Goal: Information Seeking & Learning: Learn about a topic

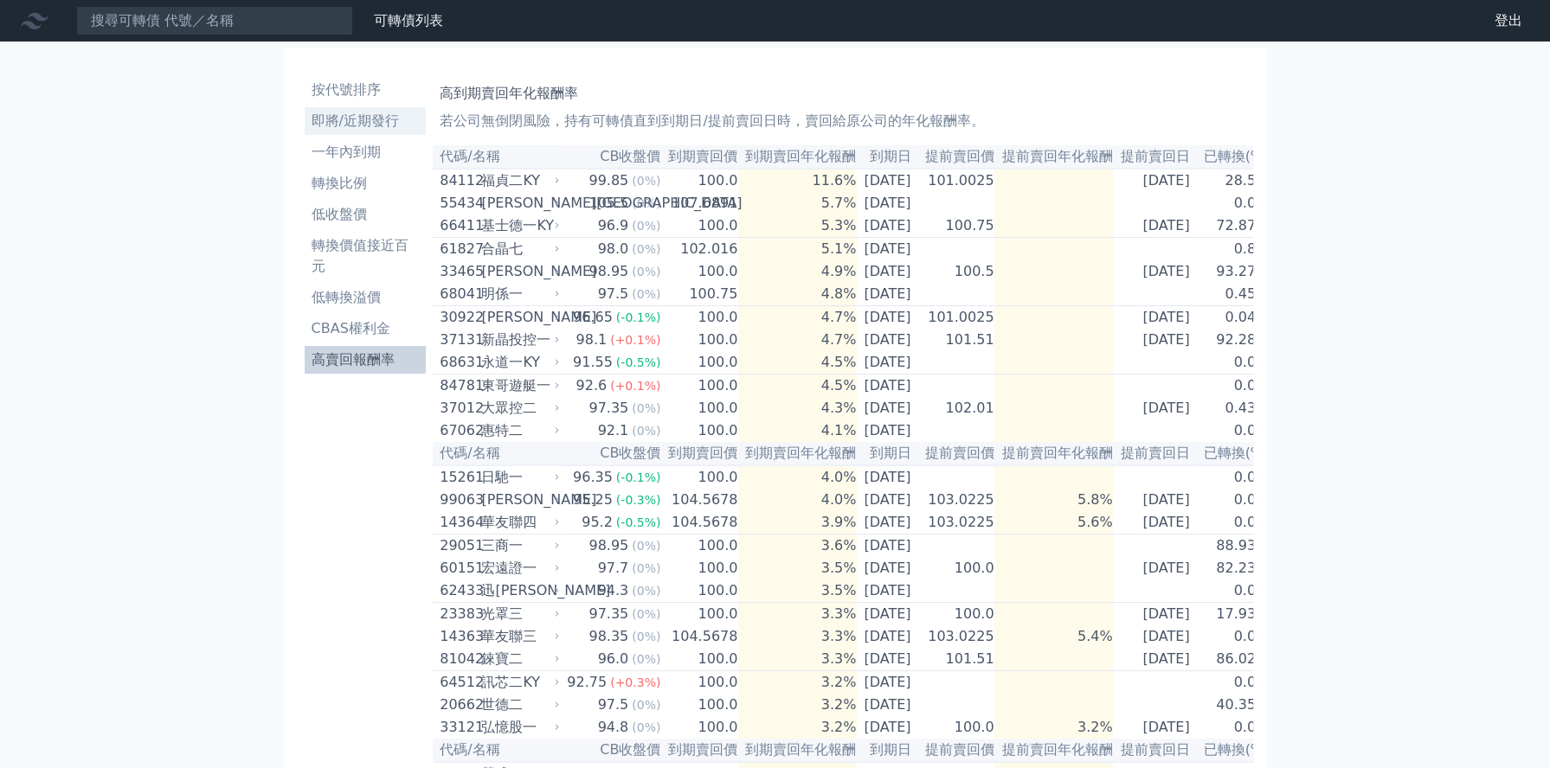
click at [355, 119] on li "即將/近期發行" at bounding box center [366, 121] width 122 height 21
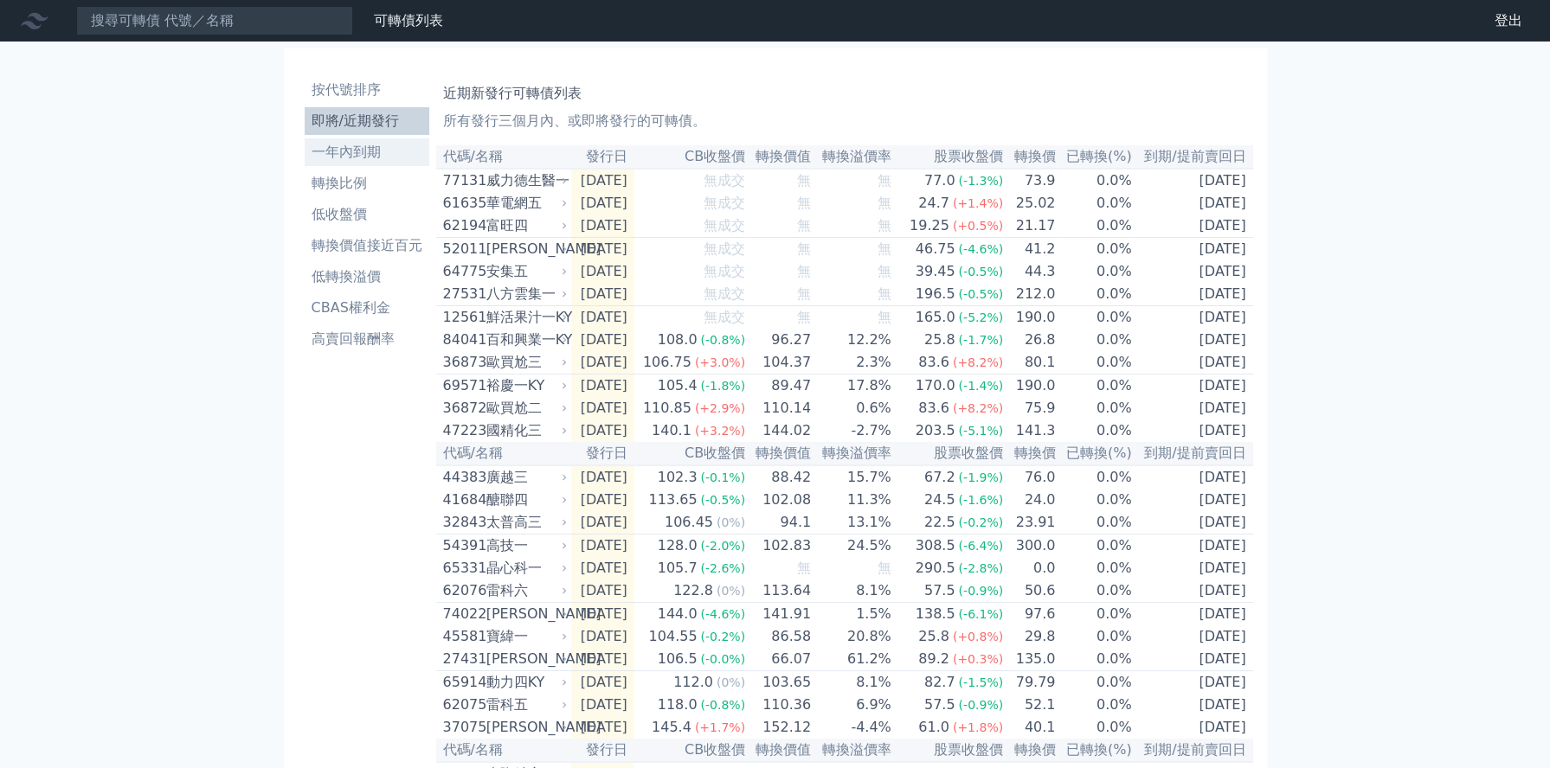
click at [355, 155] on li "一年內到期" at bounding box center [367, 152] width 125 height 21
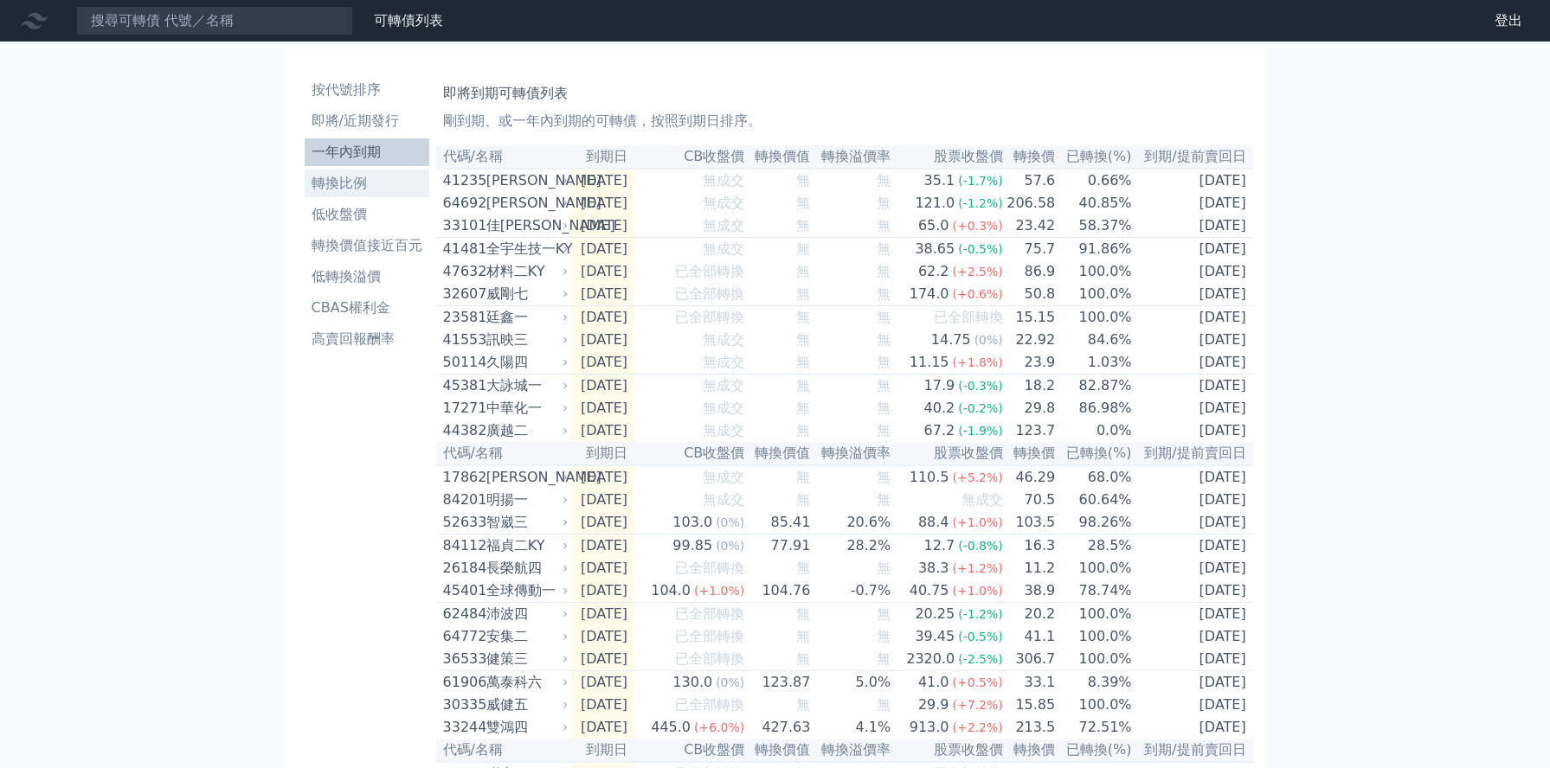
click at [345, 178] on li "轉換比例" at bounding box center [367, 183] width 125 height 21
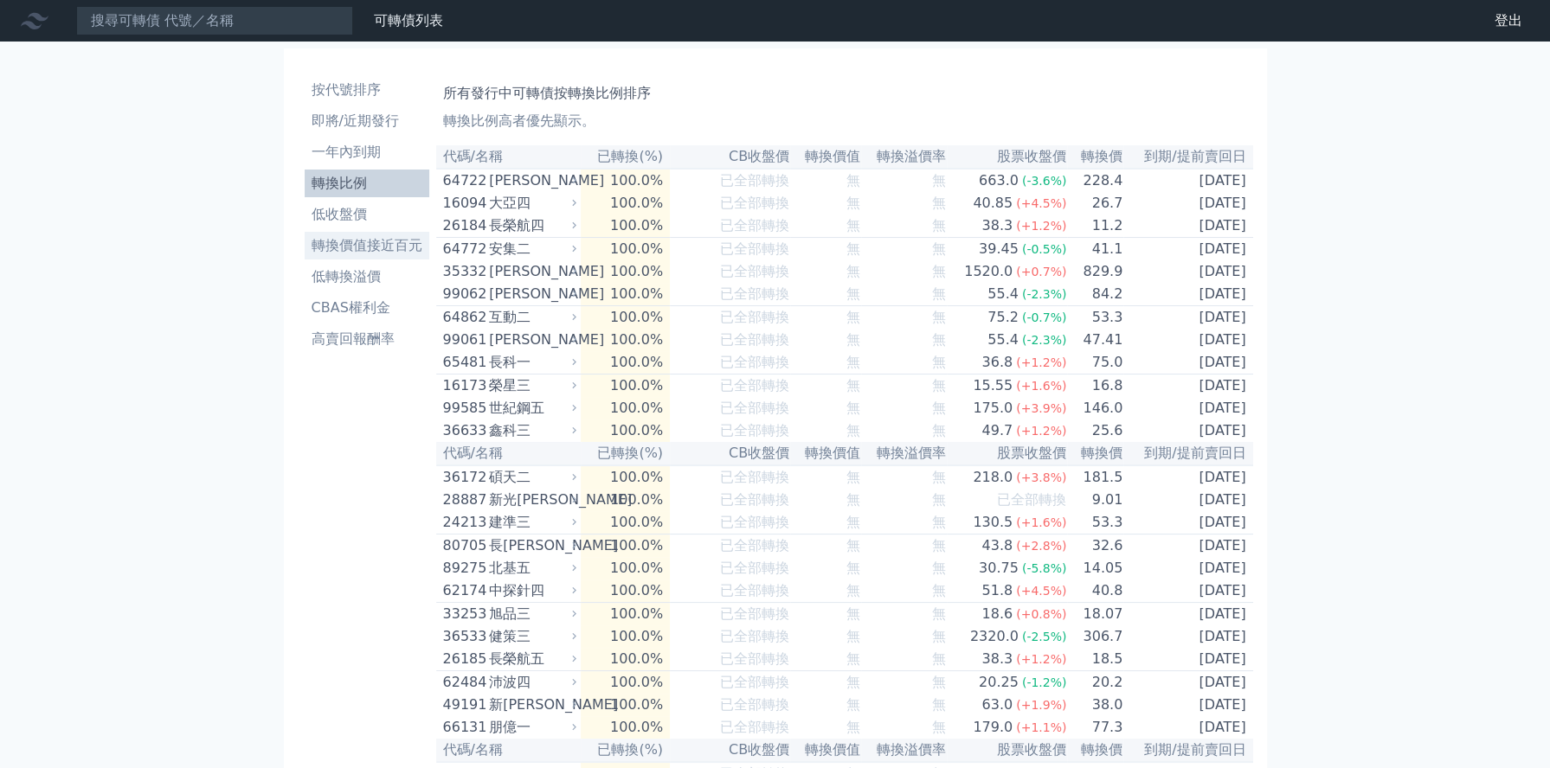
click at [375, 249] on li "轉換價值接近百元" at bounding box center [367, 245] width 125 height 21
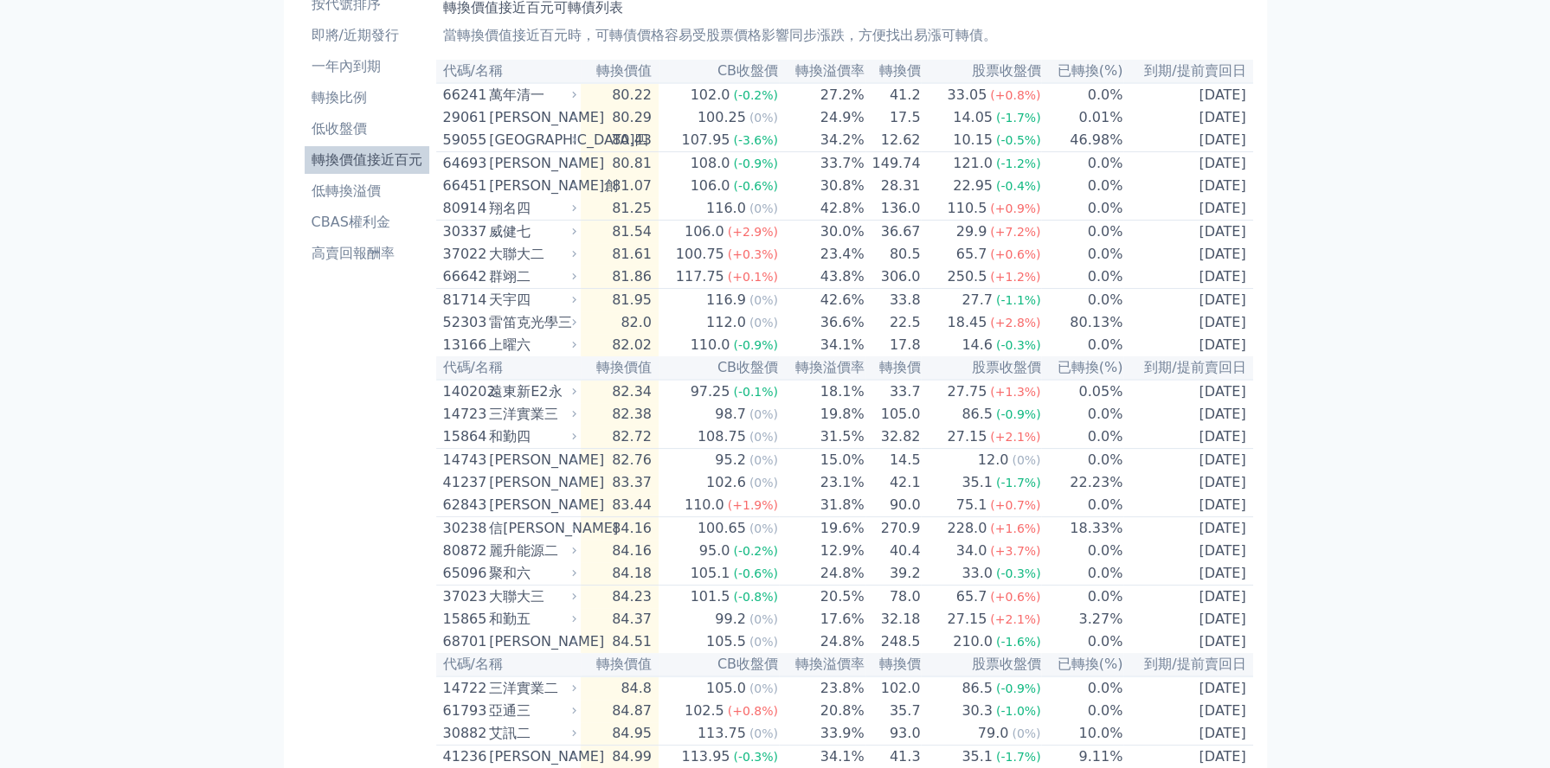
scroll to position [58, 0]
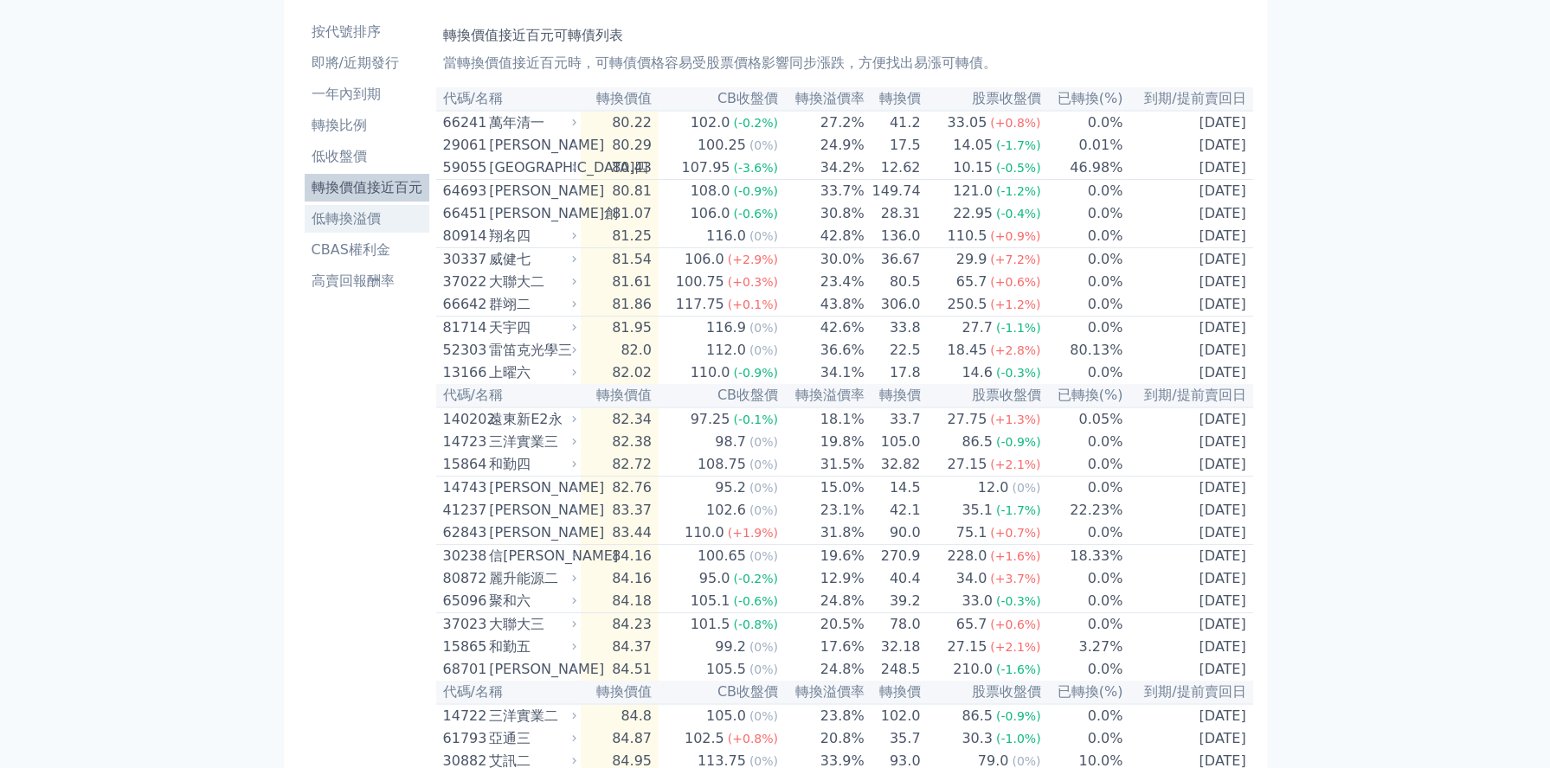
click at [343, 217] on li "低轉換溢價" at bounding box center [367, 219] width 125 height 21
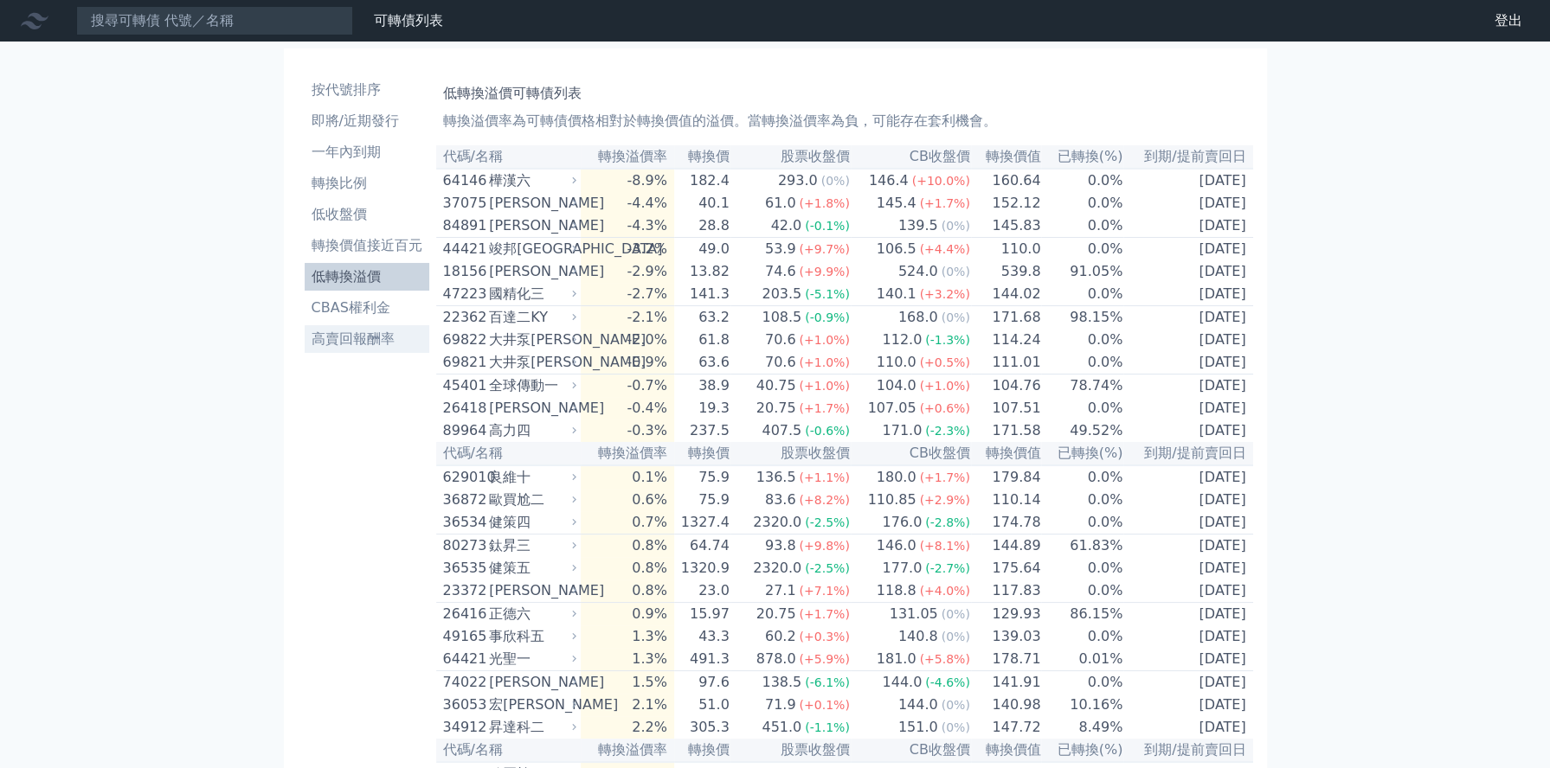
click at [366, 337] on li "高賣回報酬率" at bounding box center [367, 339] width 125 height 21
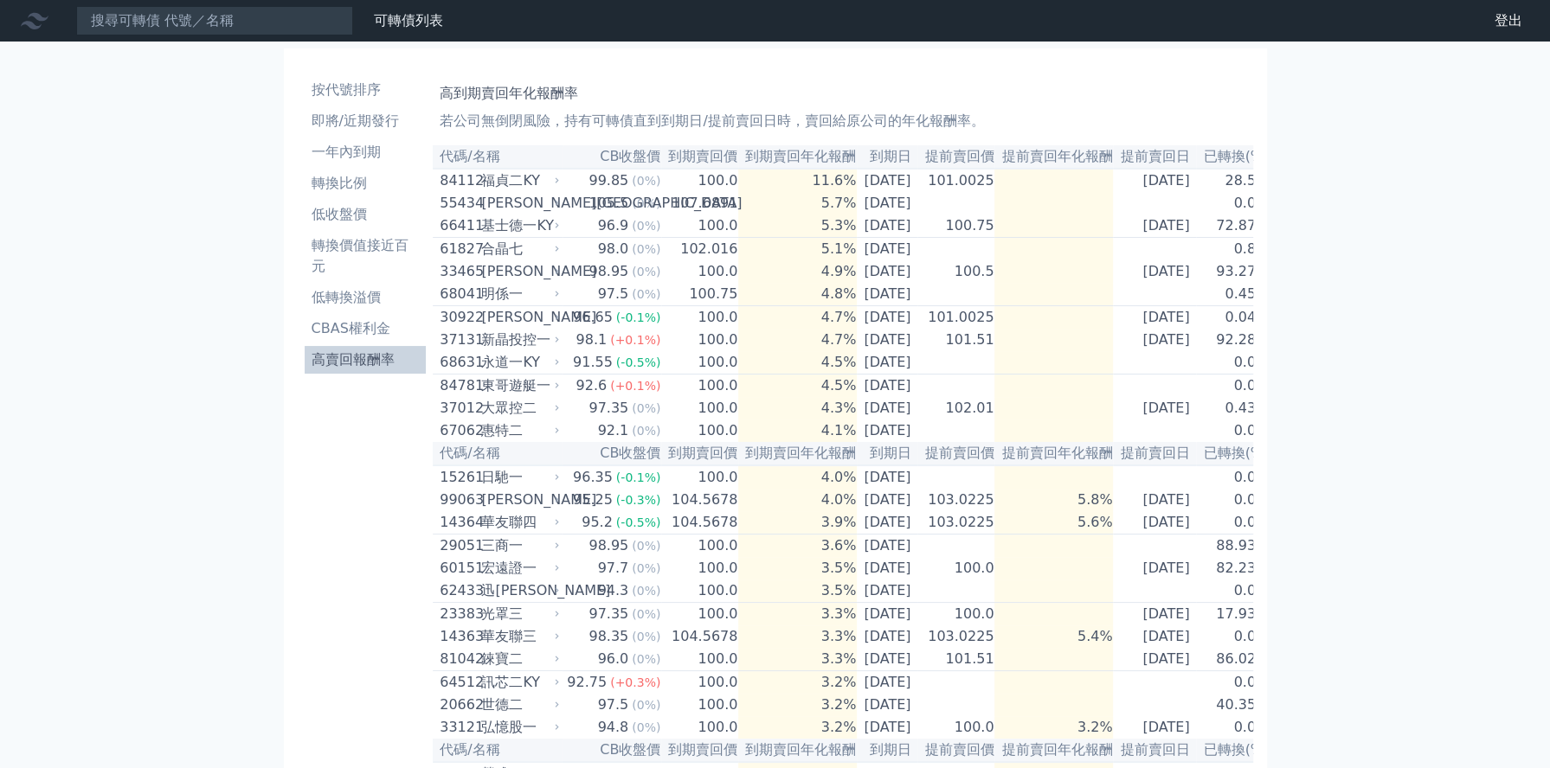
click at [385, 242] on li "轉換價值接近百元" at bounding box center [366, 256] width 122 height 42
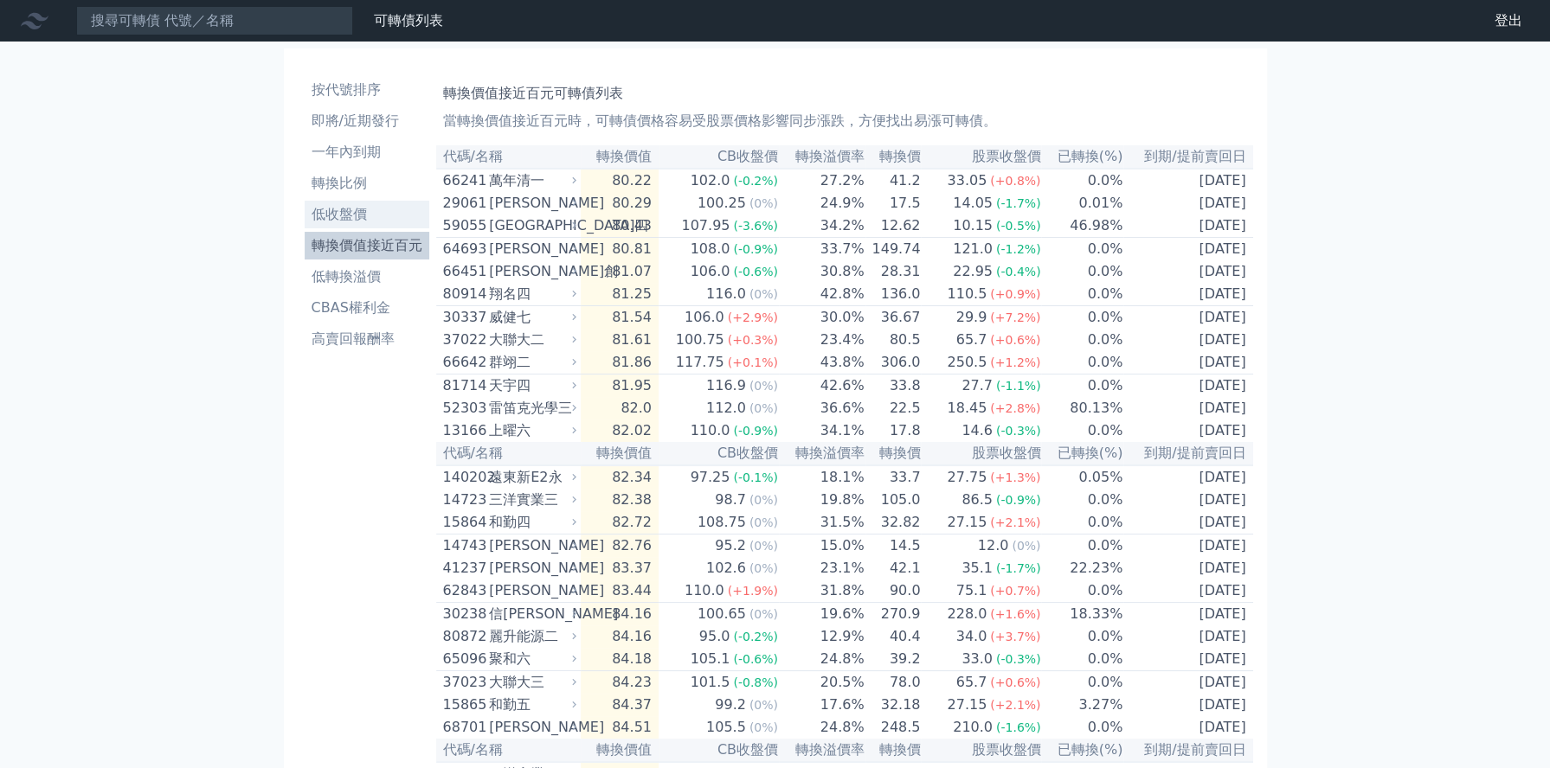
click at [351, 217] on li "低收盤價" at bounding box center [367, 214] width 125 height 21
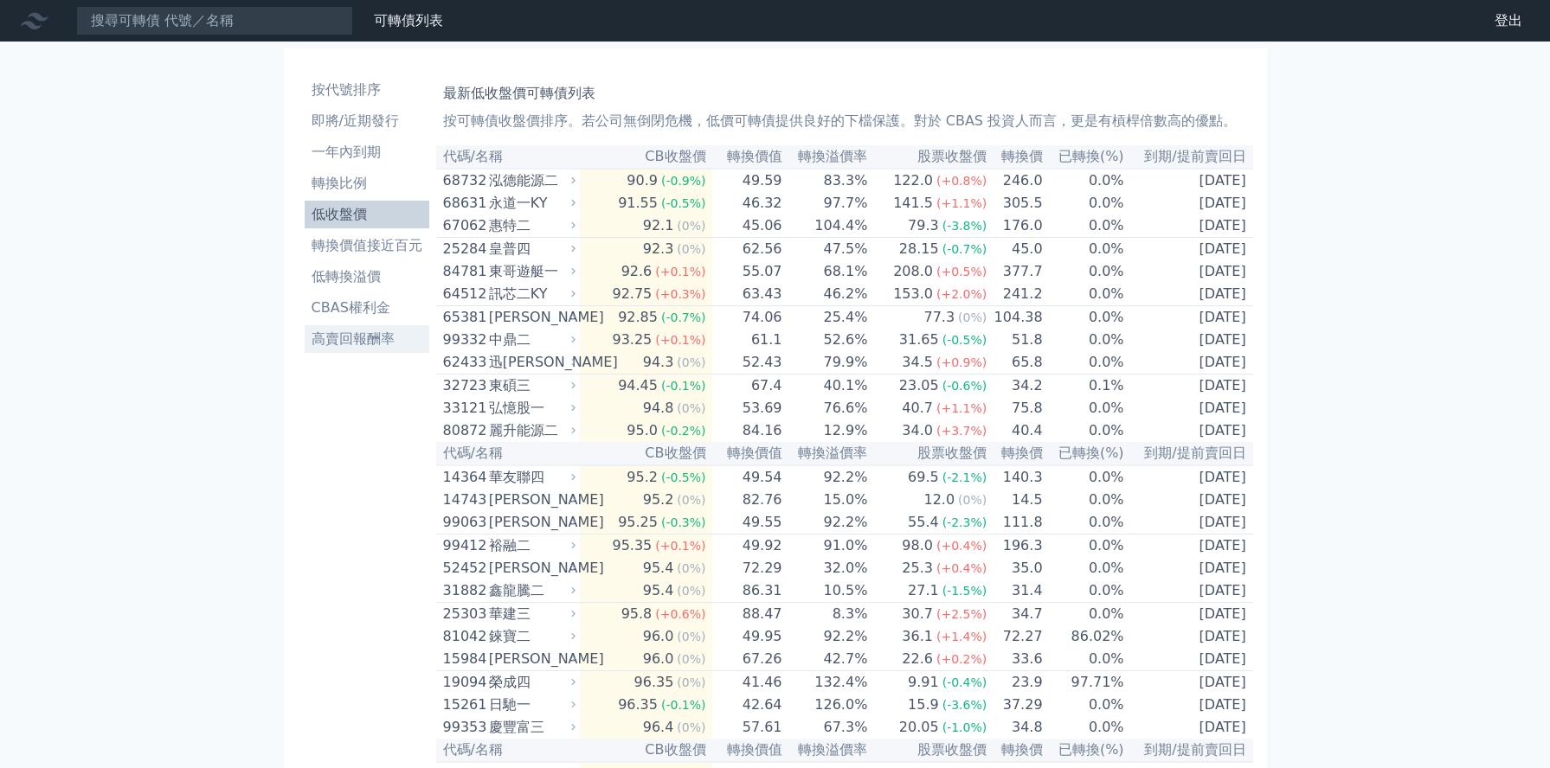
click at [347, 337] on li "高賣回報酬率" at bounding box center [367, 339] width 125 height 21
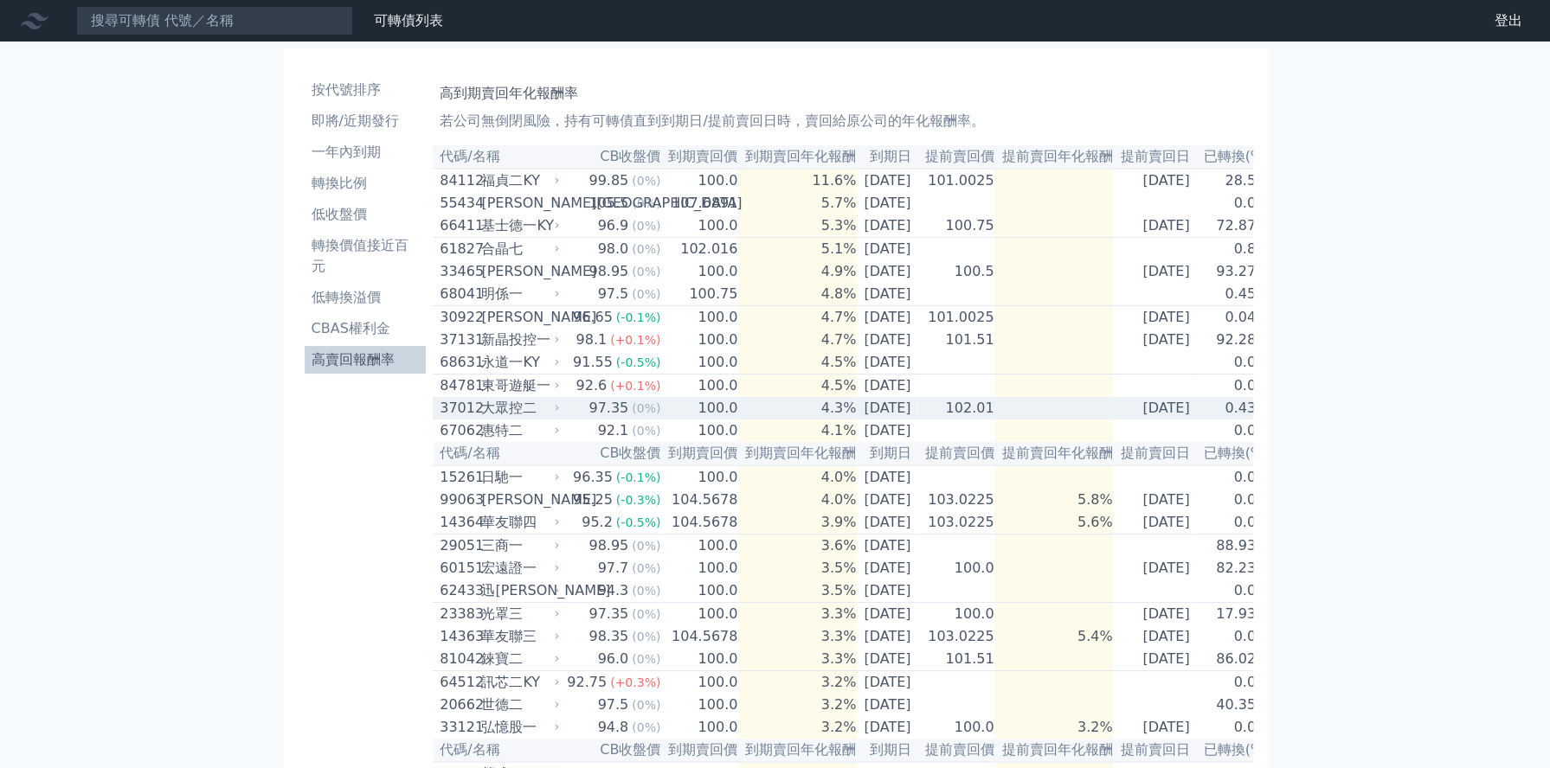
click at [895, 420] on td "[DATE]" at bounding box center [887, 408] width 61 height 23
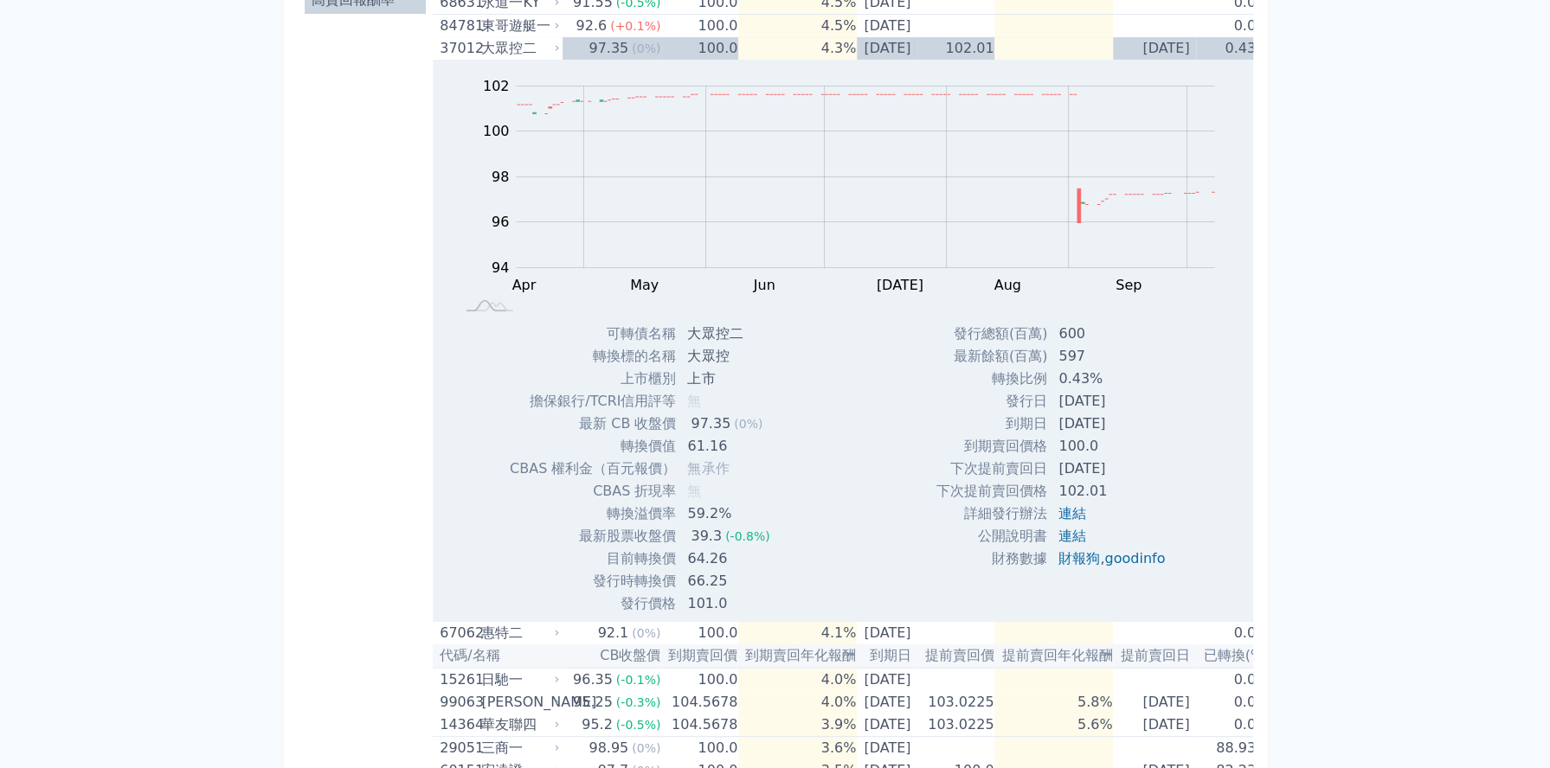
scroll to position [403, 0]
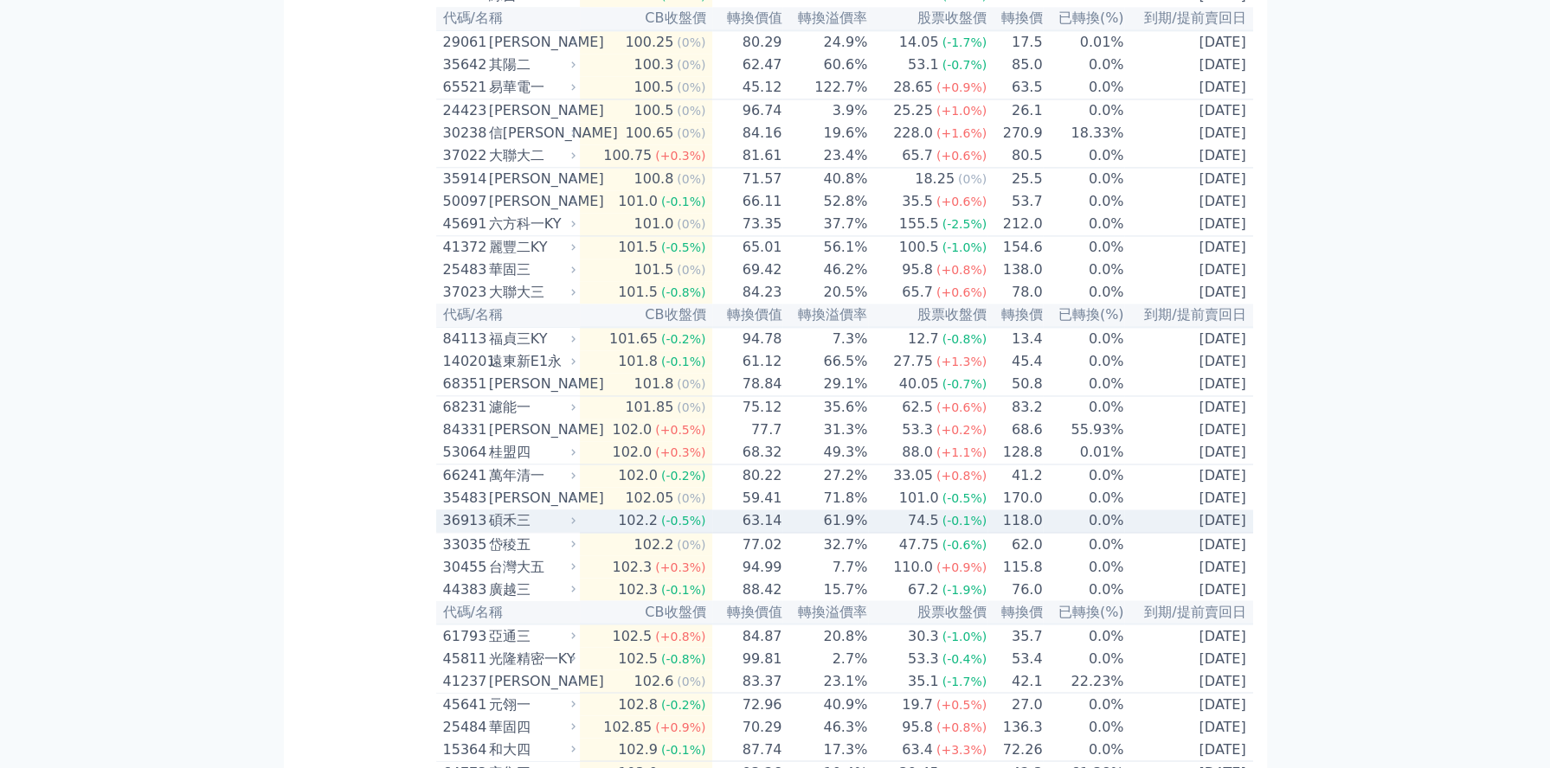
scroll to position [2163, 0]
